Goal: Task Accomplishment & Management: Manage account settings

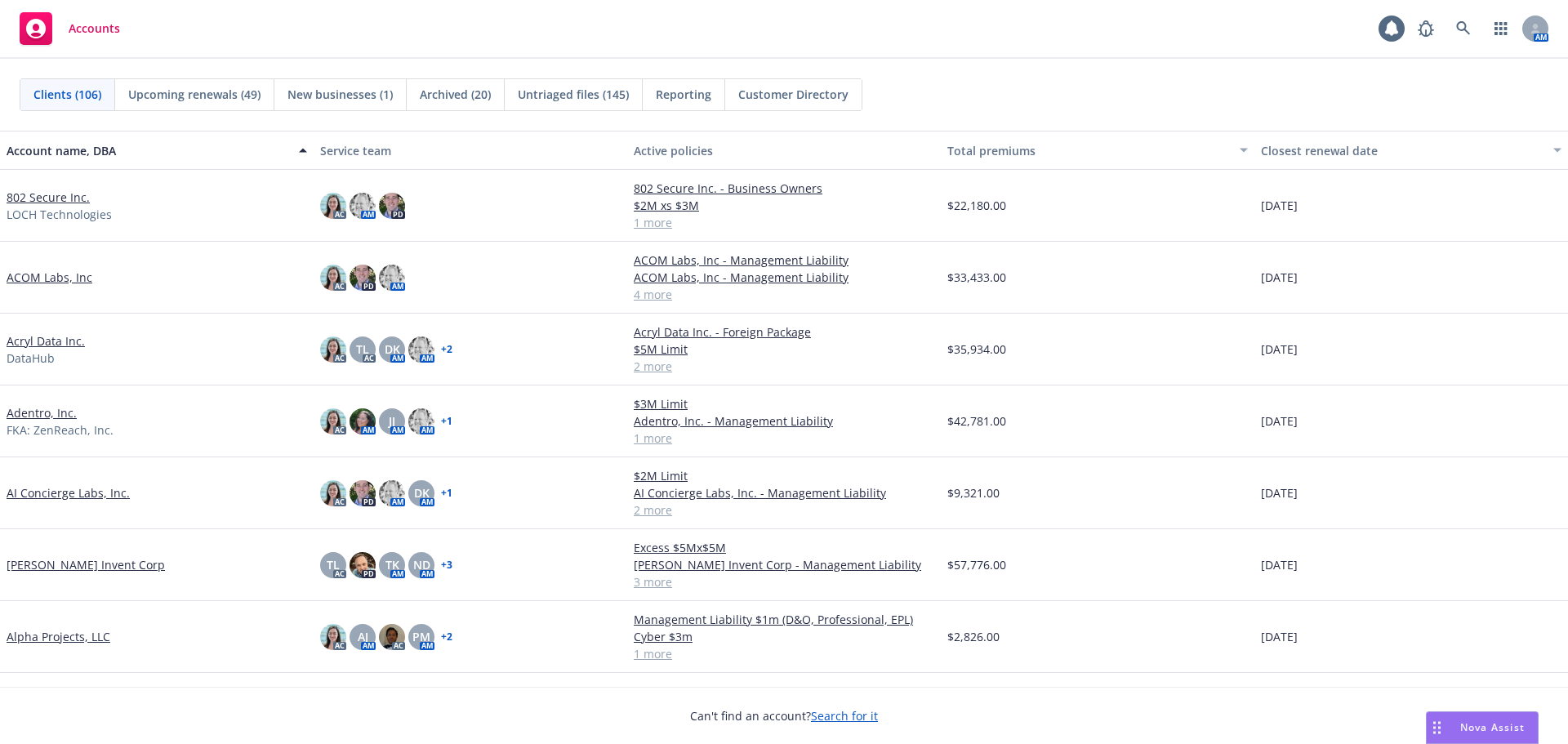
click at [54, 196] on link "802 Secure Inc." at bounding box center [48, 197] width 83 height 17
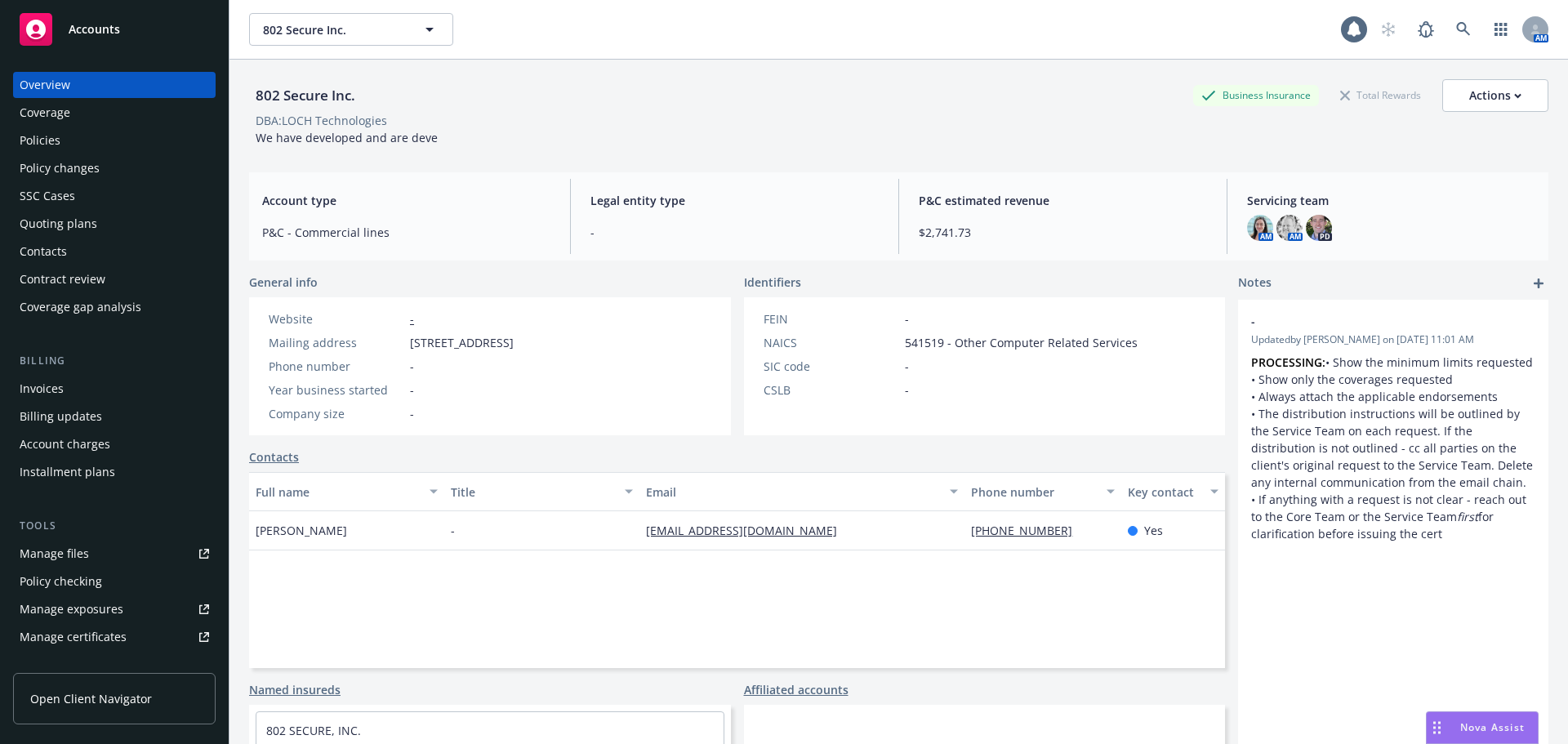
click at [69, 556] on div "Manage files" at bounding box center [54, 553] width 70 height 26
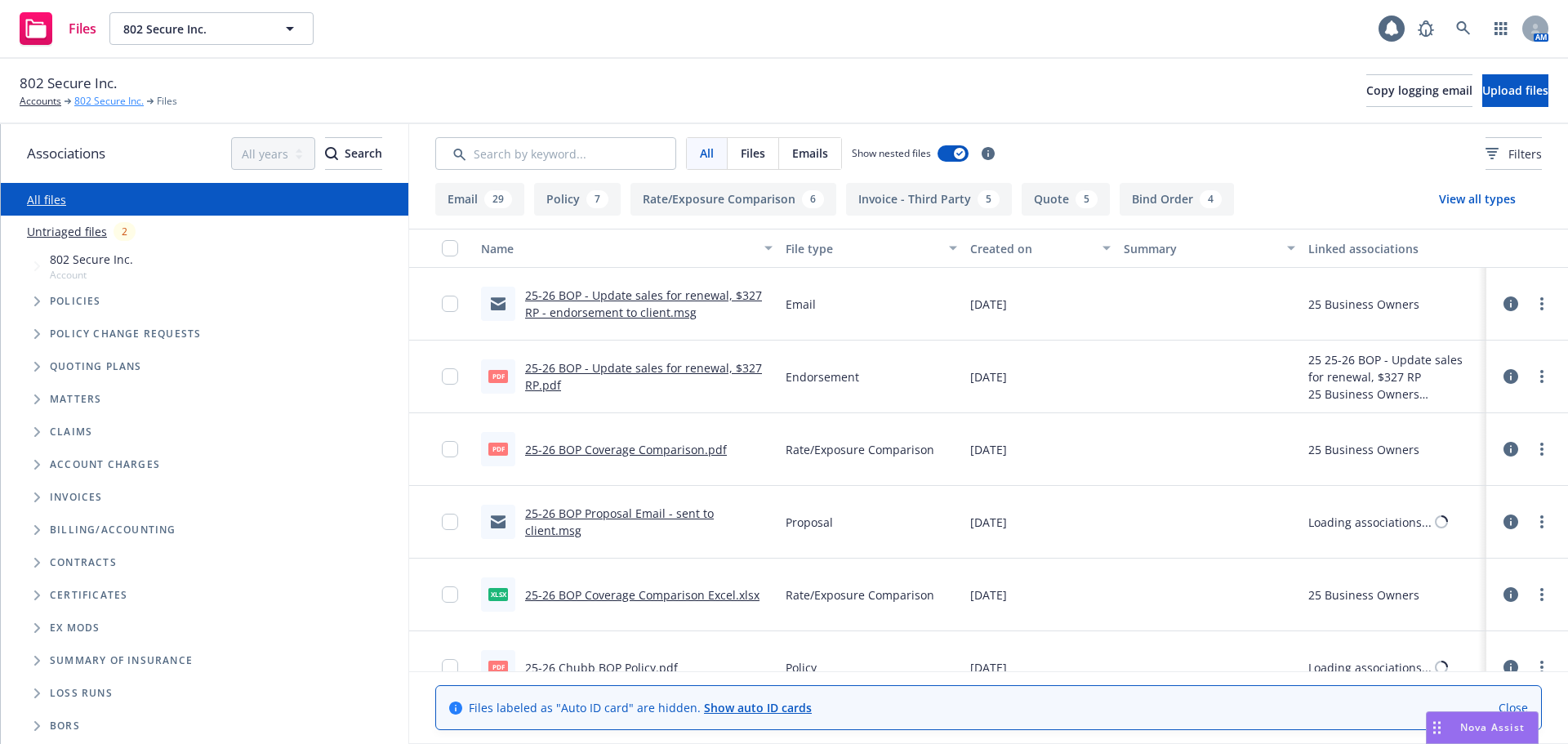
click at [110, 104] on link "802 Secure Inc." at bounding box center [109, 100] width 70 height 14
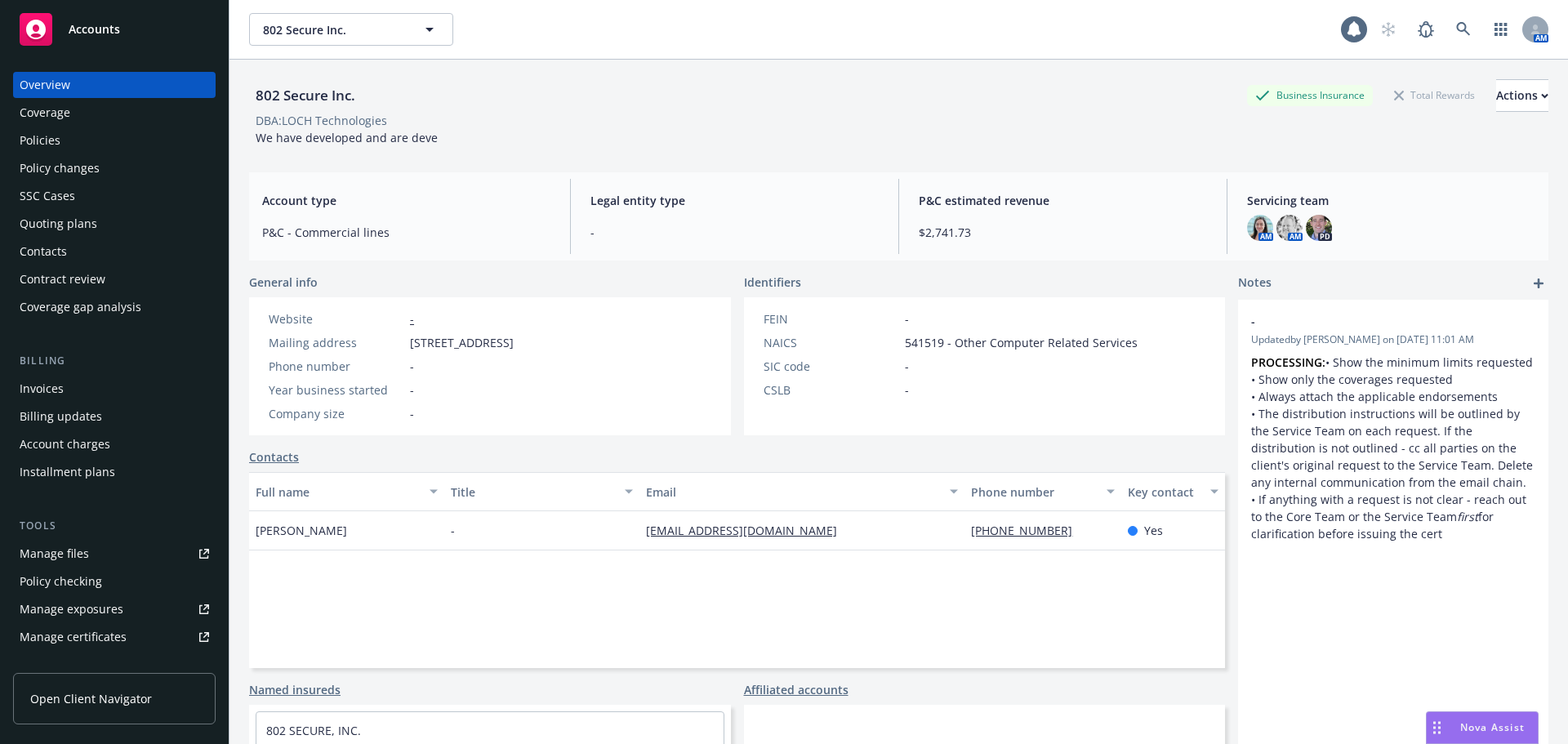
click at [93, 549] on link "Manage files" at bounding box center [115, 553] width 202 height 26
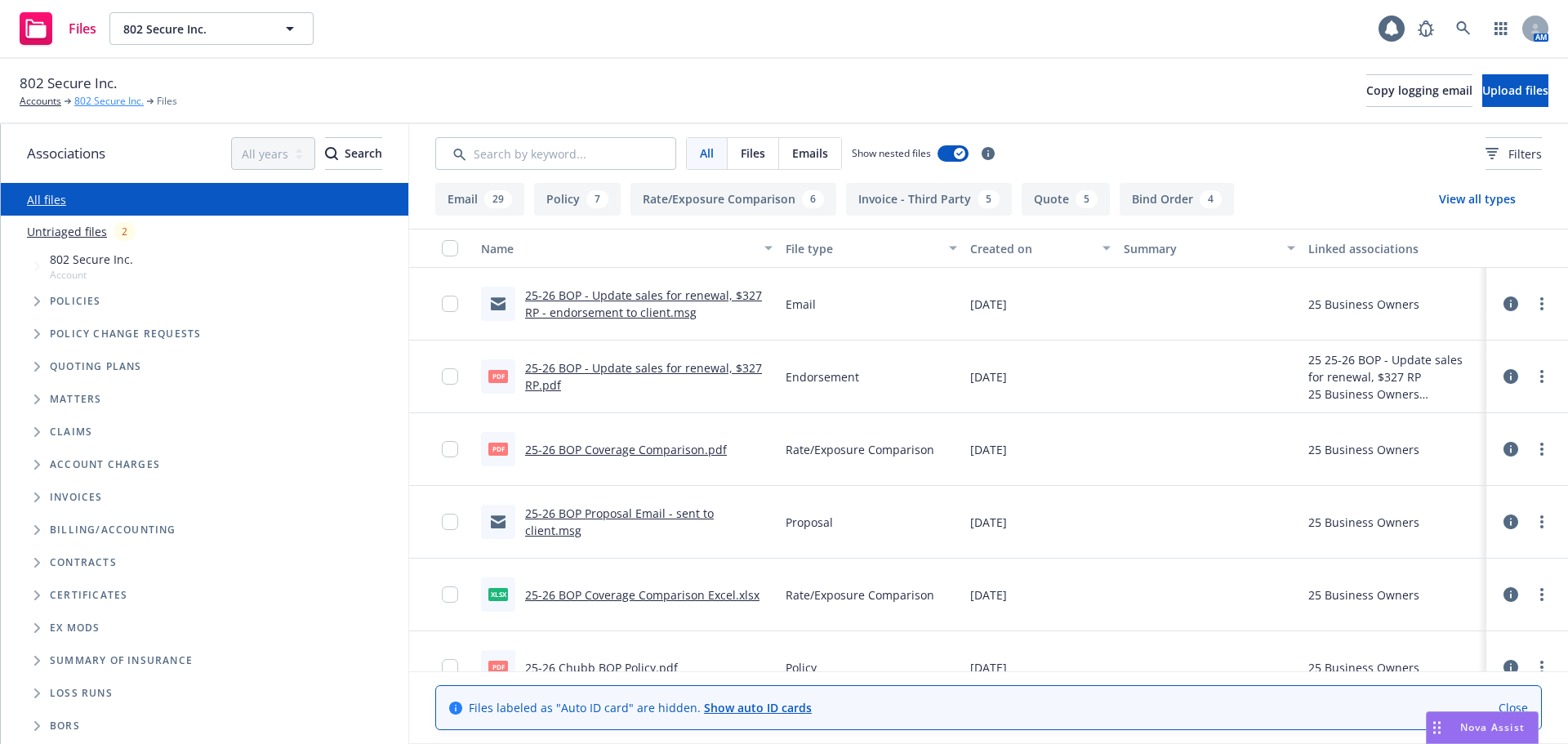
click at [99, 95] on link "802 Secure Inc." at bounding box center [109, 100] width 70 height 14
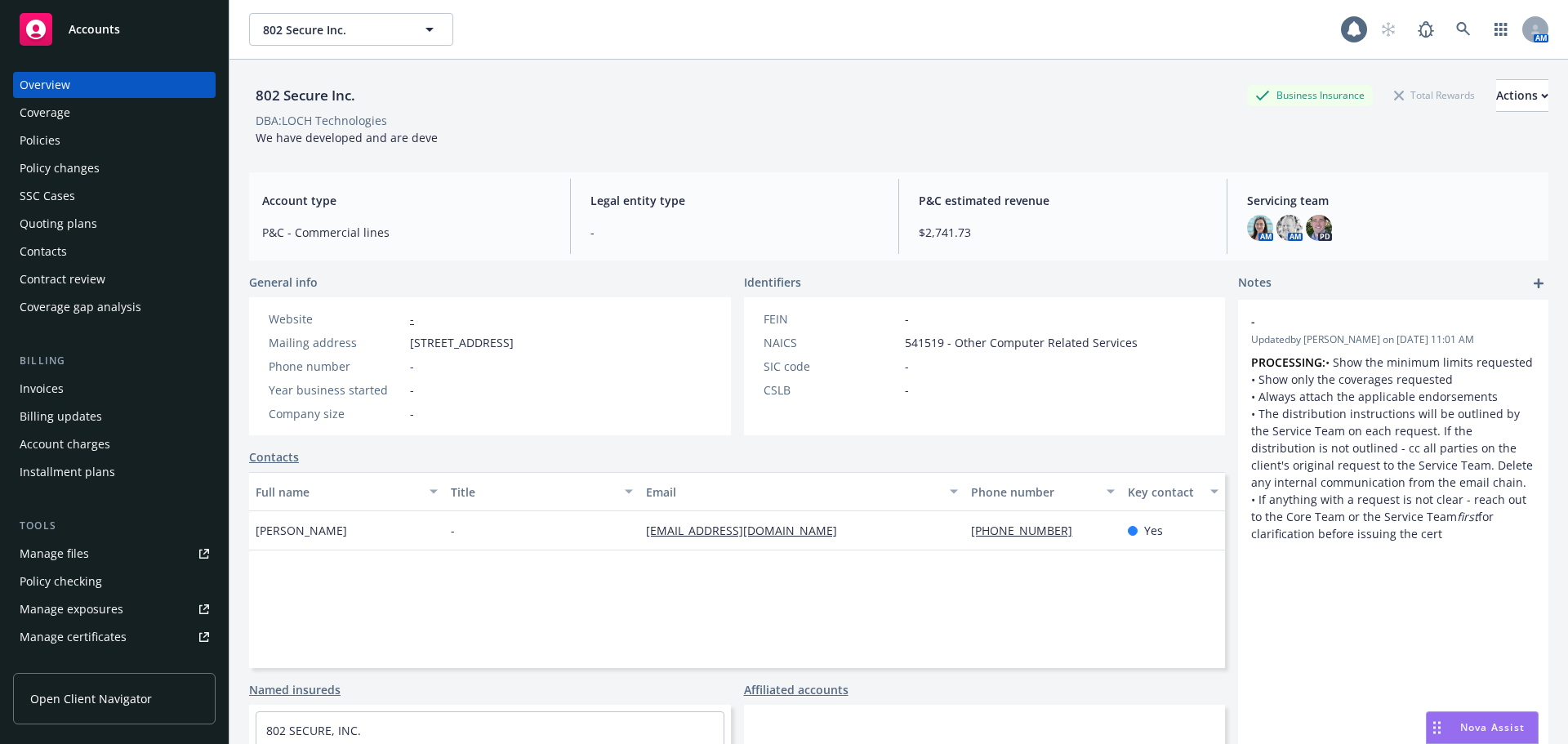
click at [119, 555] on link "Manage files" at bounding box center [115, 553] width 202 height 26
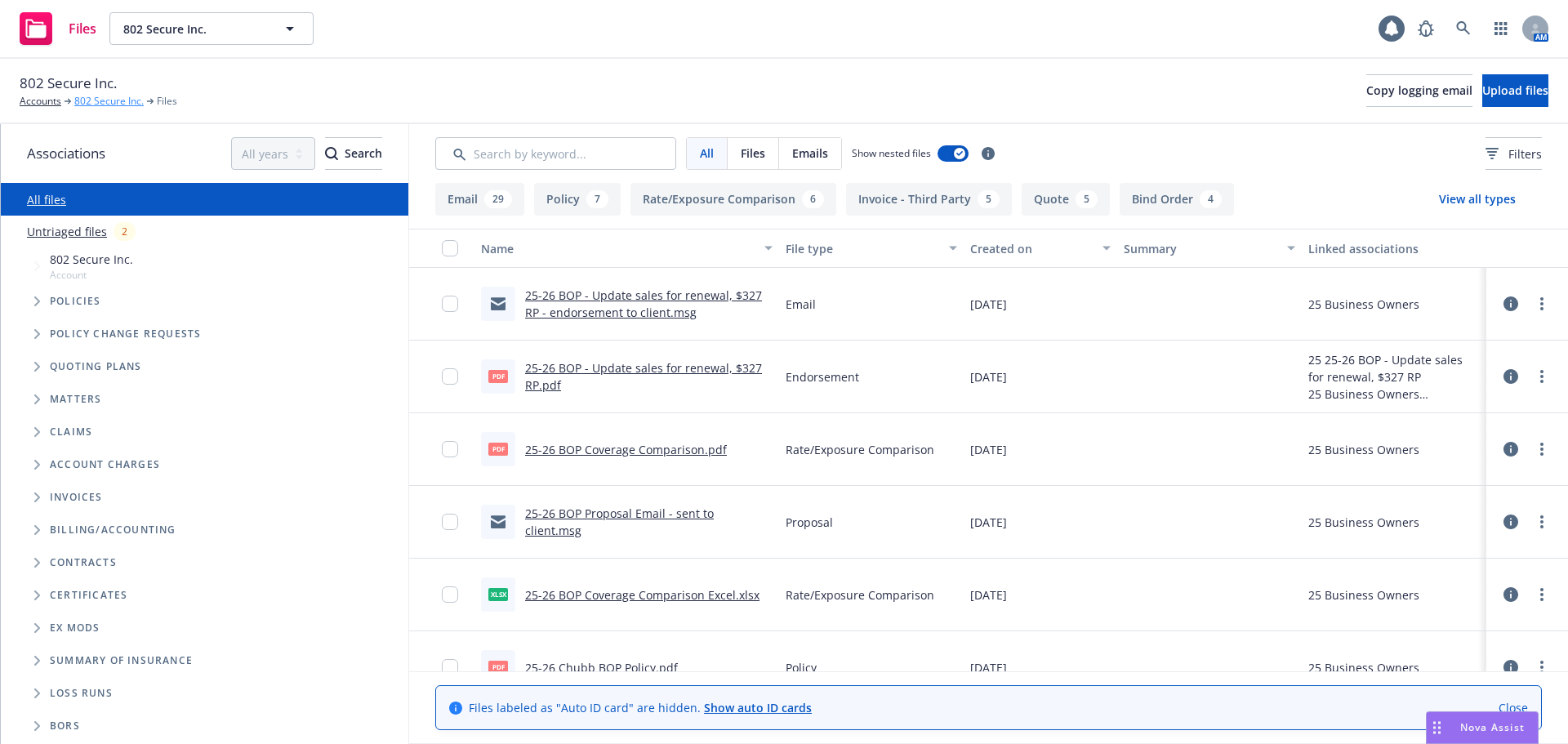
click at [103, 102] on link "802 Secure Inc." at bounding box center [109, 100] width 70 height 14
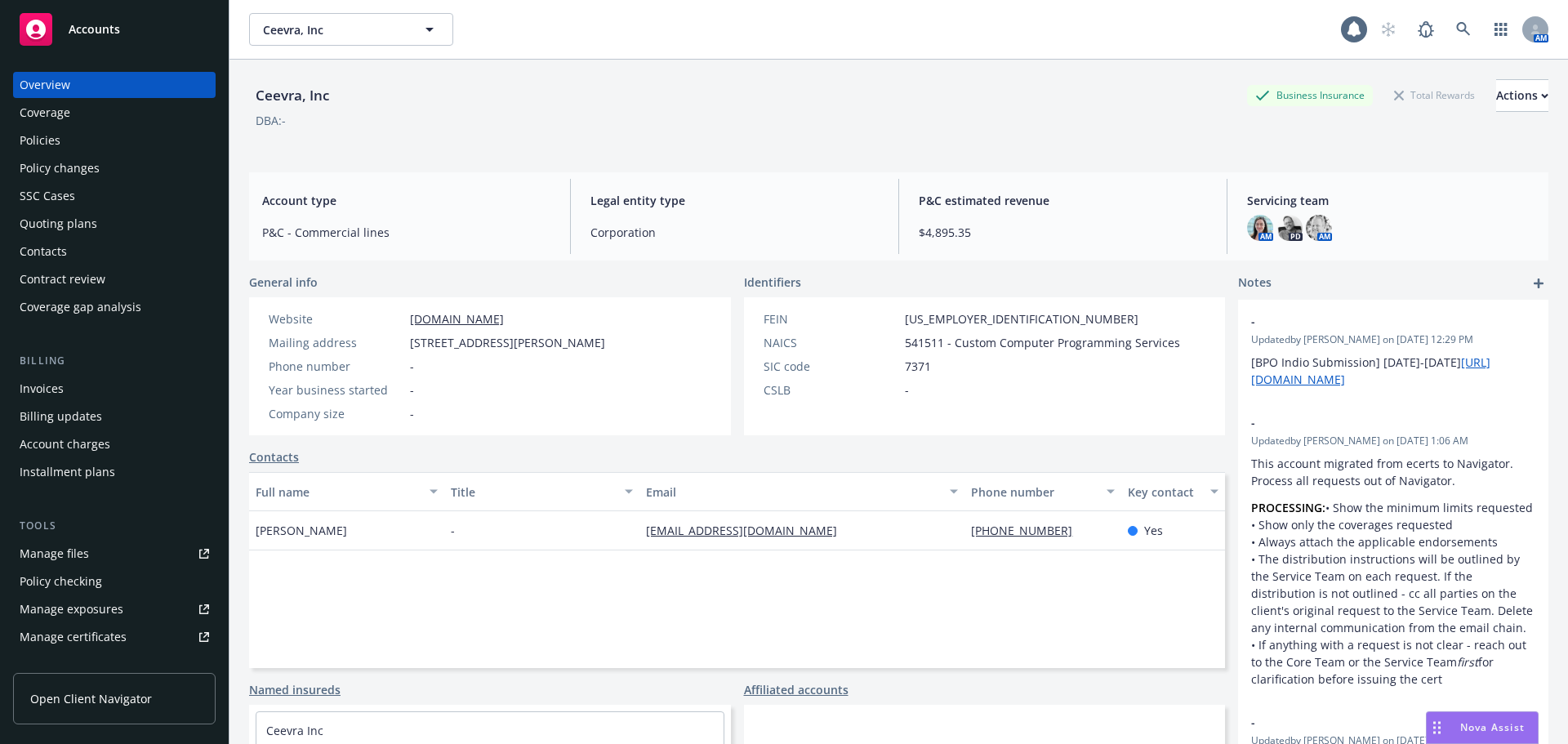
click at [124, 218] on div "Quoting plans" at bounding box center [115, 223] width 190 height 26
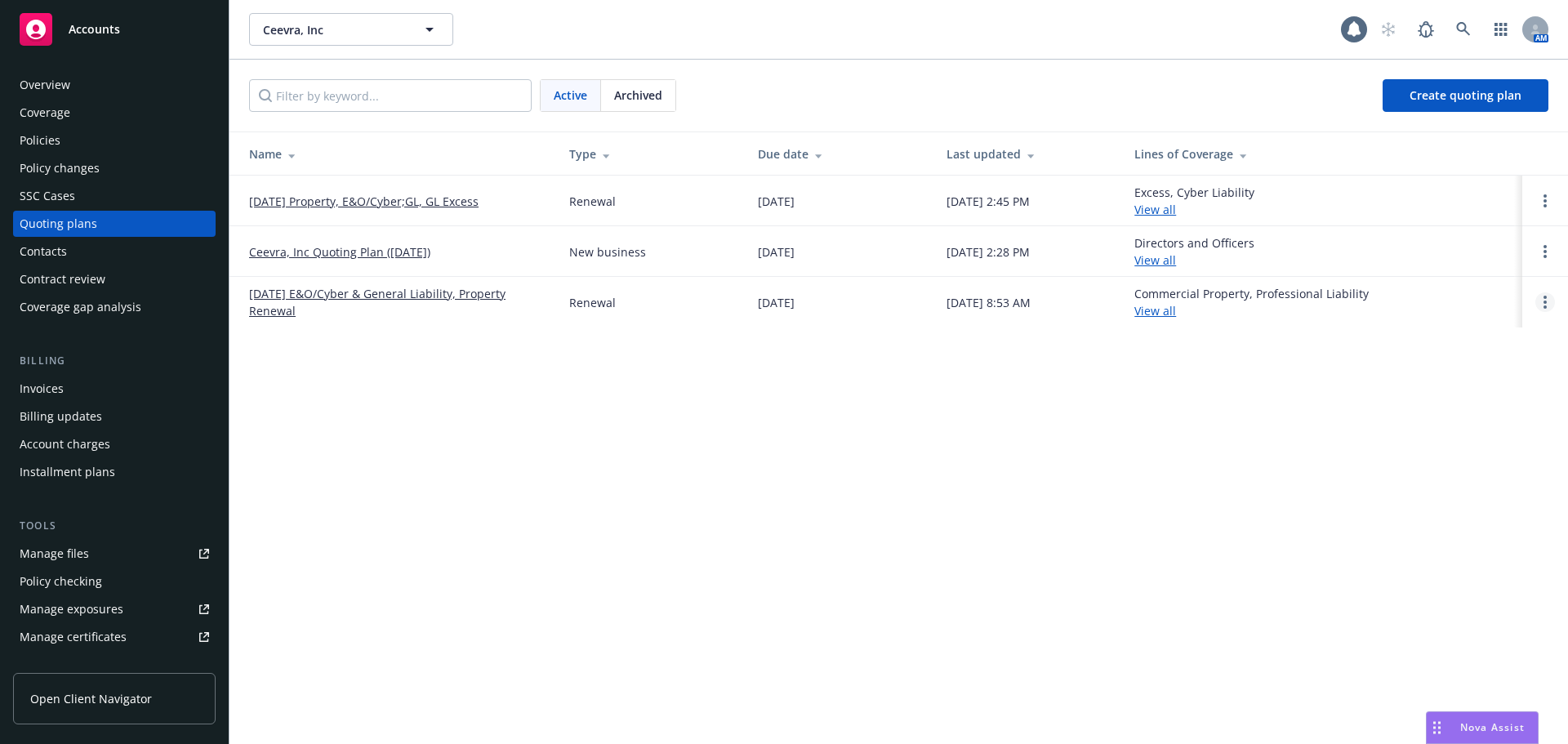
click at [1544, 300] on icon "Open options" at bounding box center [1545, 302] width 3 height 13
click at [1443, 292] on span "Archive" at bounding box center [1431, 289] width 80 height 15
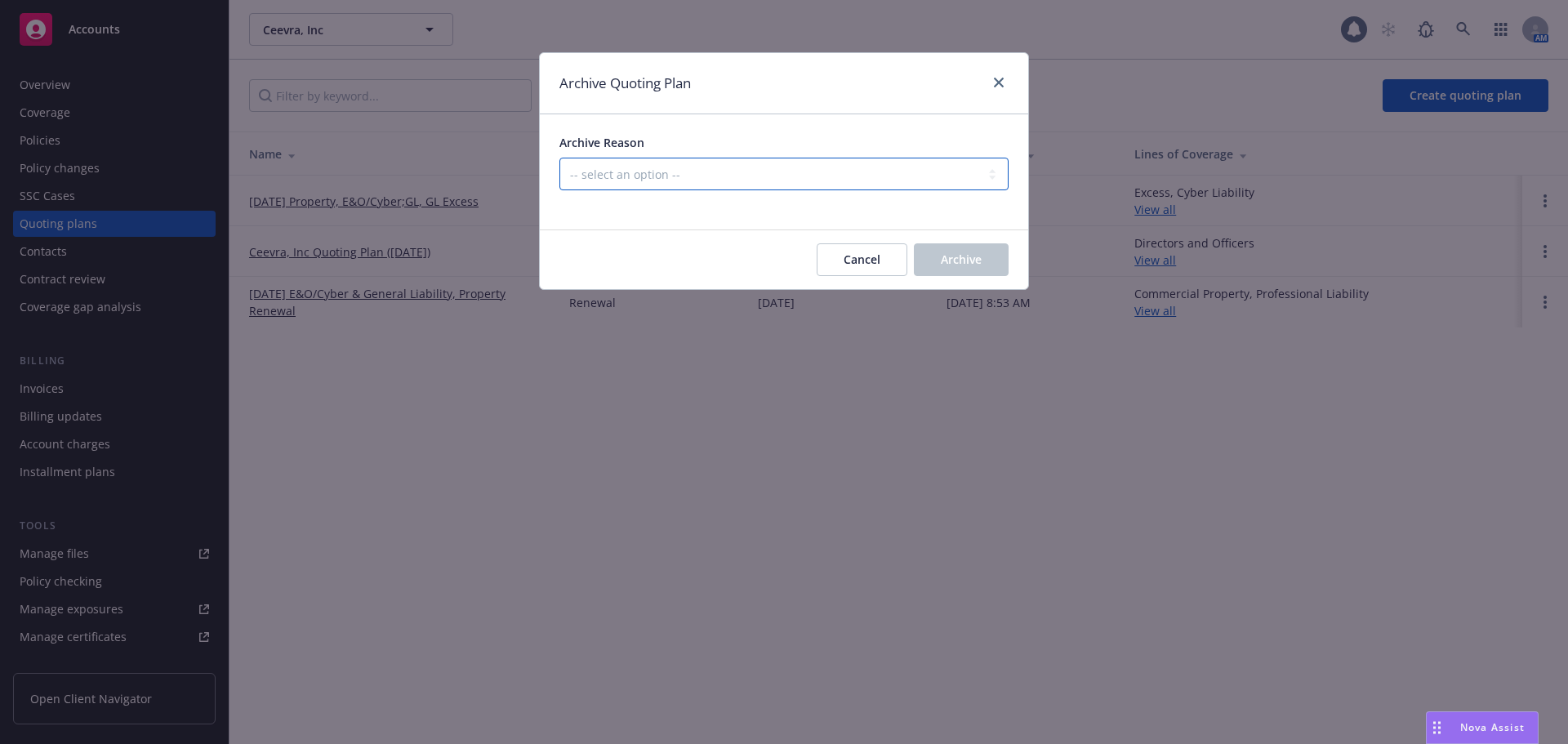
click at [816, 163] on select "-- select an option -- All policies in this renewal plan are auto-renewed Creat…" at bounding box center [784, 174] width 449 height 32
select select "ARCHIVED_RENEWAL_COMPLETED"
click at [559, 157] on select "-- select an option -- All policies in this renewal plan are auto-renewed Creat…" at bounding box center [784, 174] width 449 height 32
click at [986, 256] on button "Archive" at bounding box center [961, 259] width 94 height 32
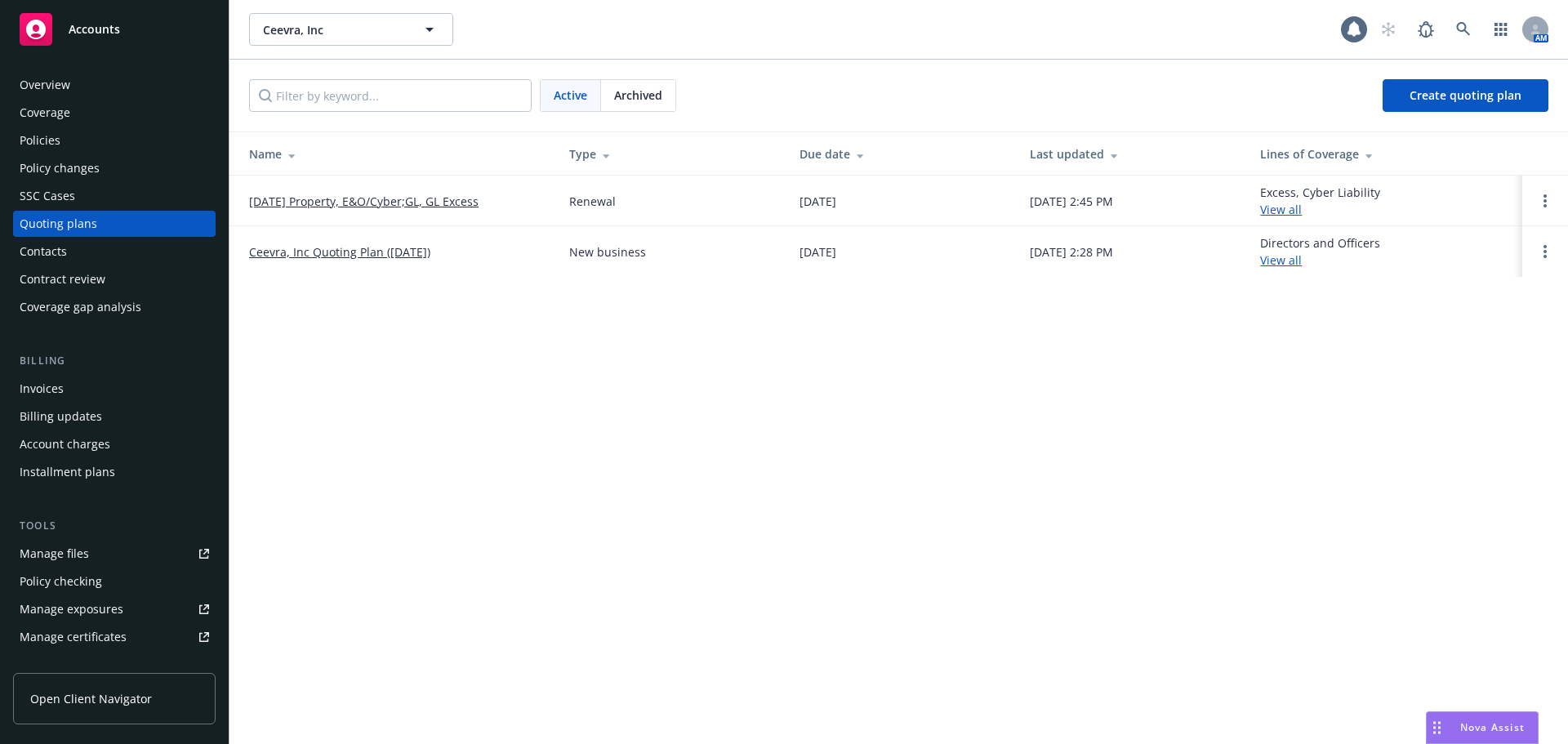
click at [338, 203] on link "[DATE] Property, E&O/Cyber;GL, GL Excess" at bounding box center [364, 201] width 230 height 17
